Goal: Navigation & Orientation: Find specific page/section

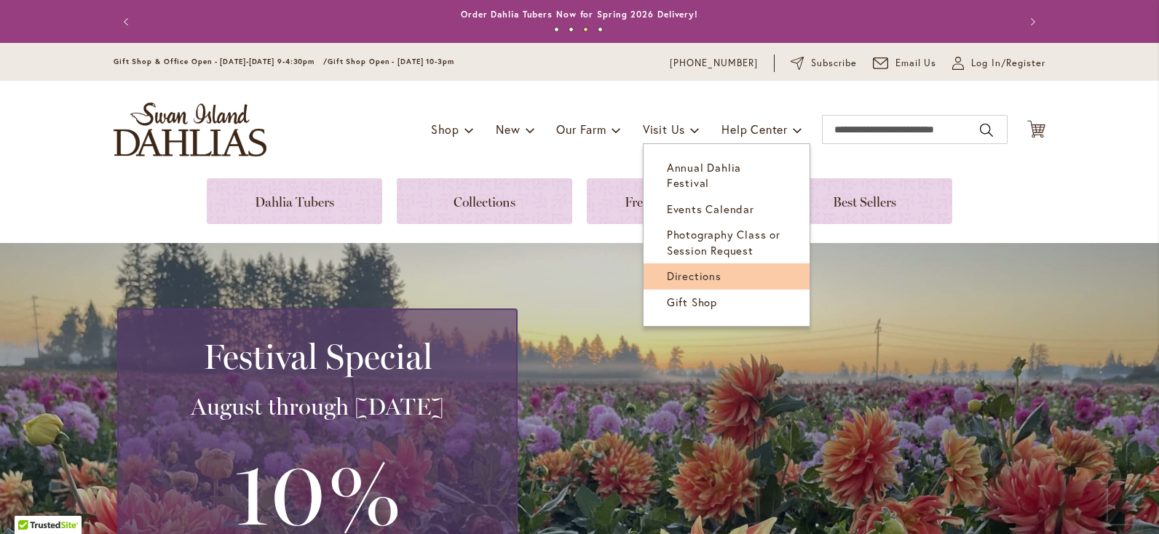
click at [677, 269] on span "Directions" at bounding box center [694, 276] width 55 height 15
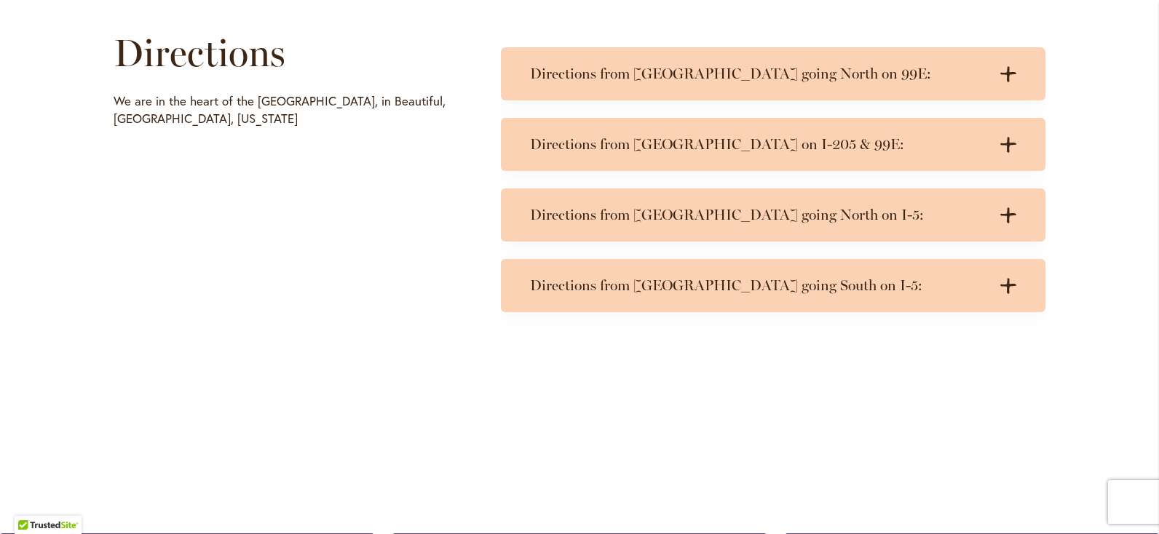
scroll to position [728, 0]
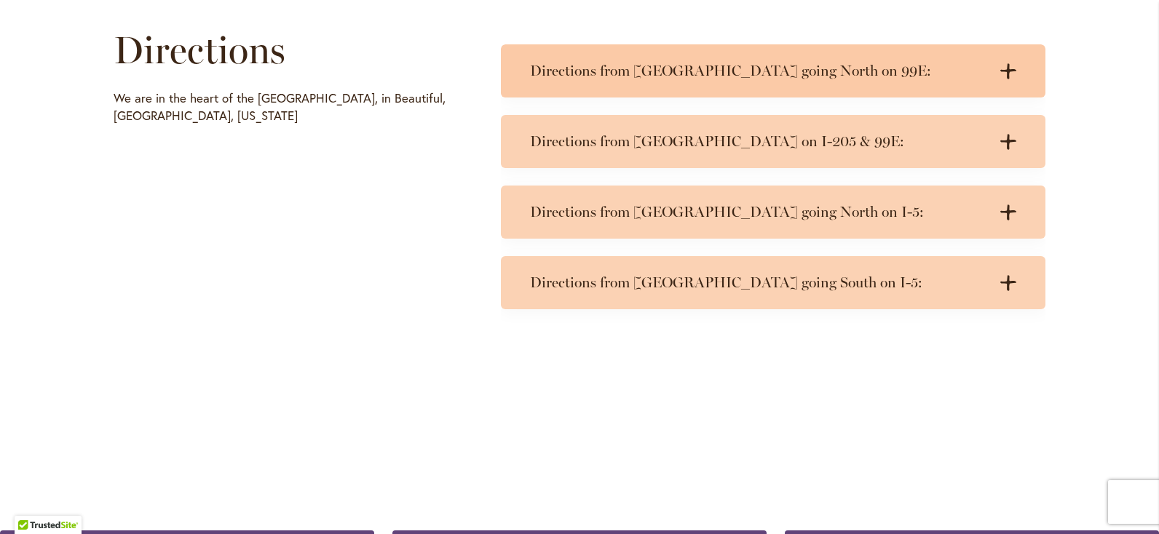
click at [1002, 72] on icon at bounding box center [1008, 70] width 16 height 15
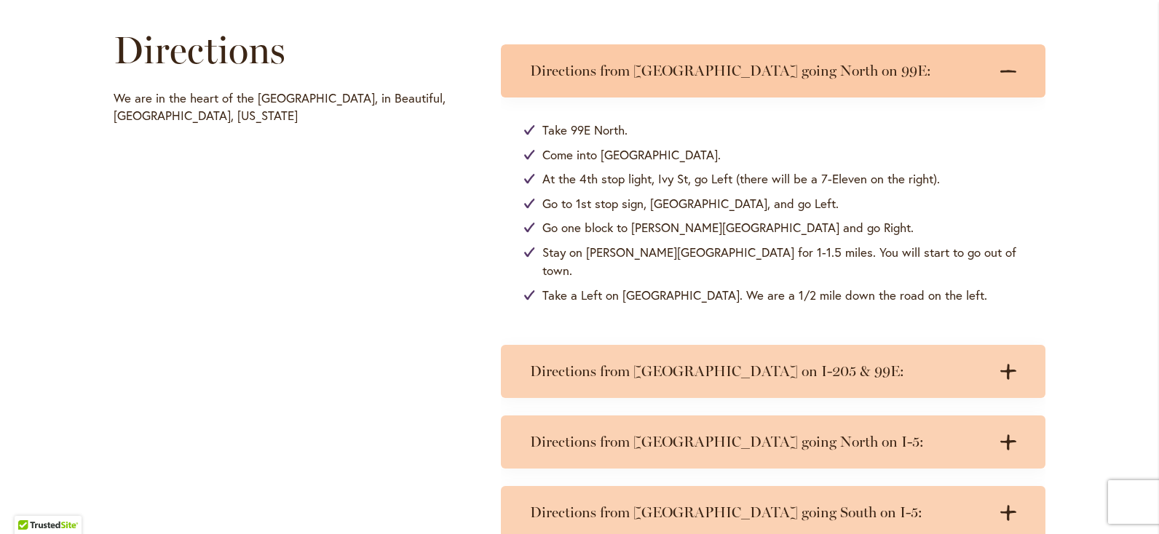
click at [1005, 71] on icon at bounding box center [1008, 71] width 16 height 3
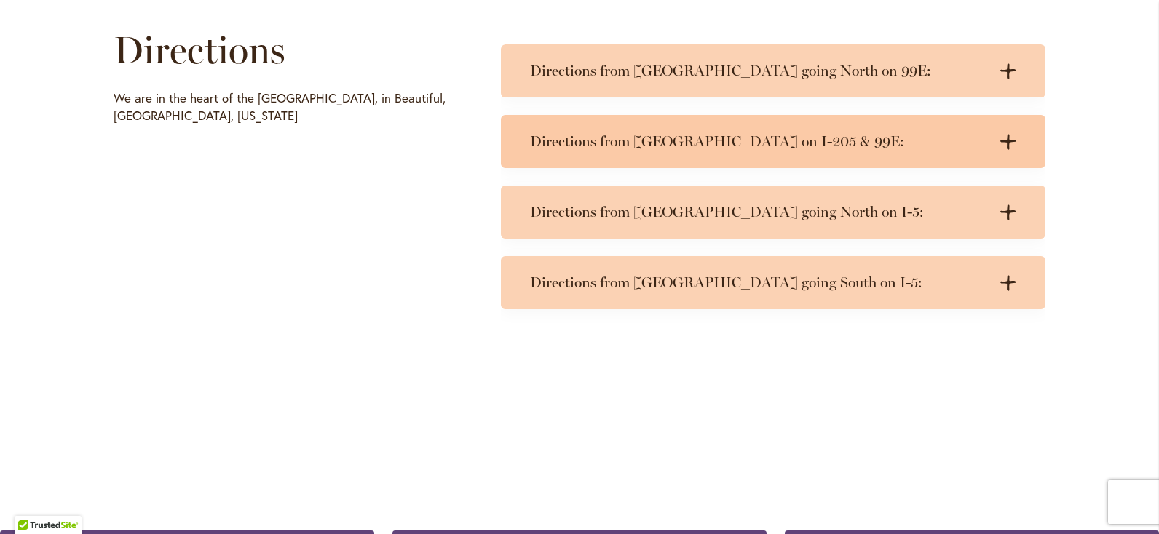
click at [1002, 139] on icon at bounding box center [1008, 141] width 16 height 15
